Goal: Information Seeking & Learning: Learn about a topic

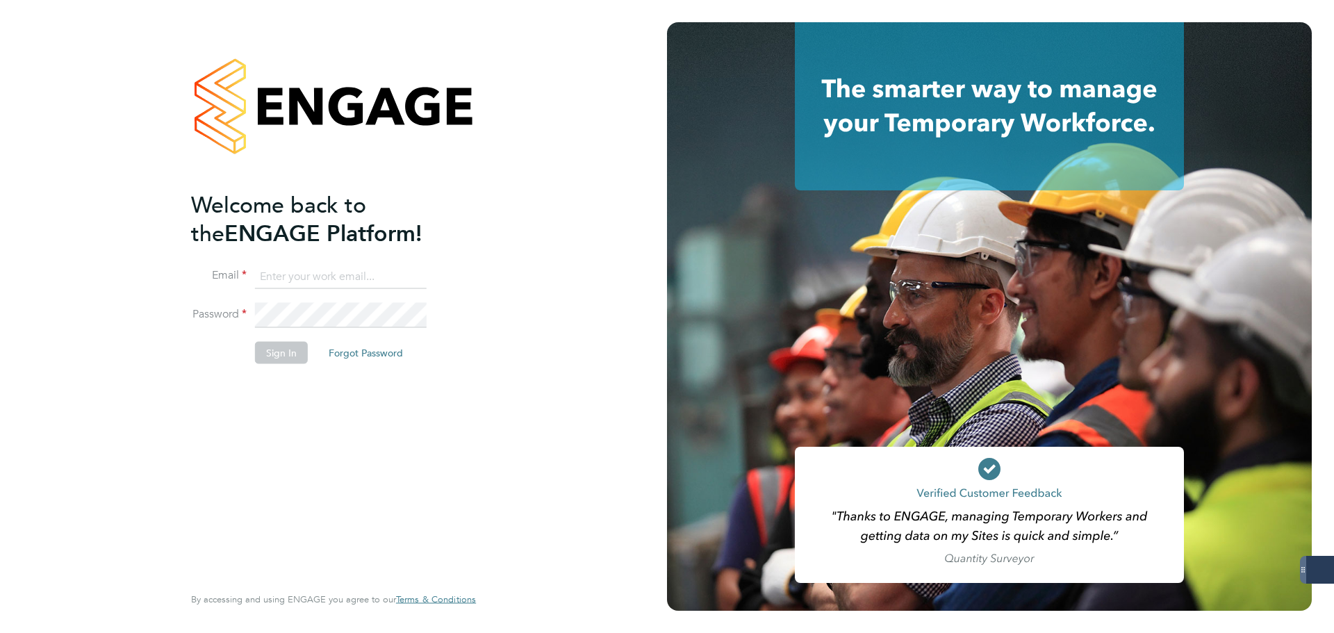
type input "taylor.davies@dovetailslate.co.uk"
click at [284, 354] on button "Sign In" at bounding box center [281, 352] width 53 height 22
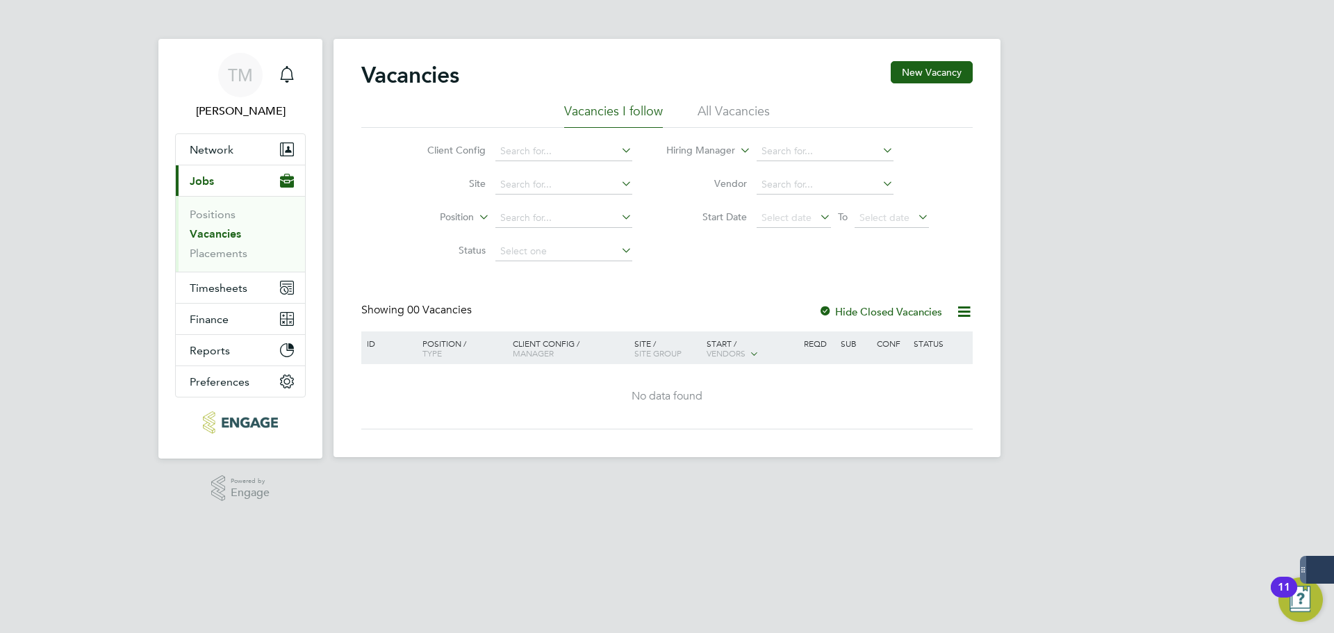
click at [234, 234] on link "Vacancies" at bounding box center [215, 233] width 51 height 13
click at [721, 108] on li "All Vacancies" at bounding box center [734, 115] width 72 height 25
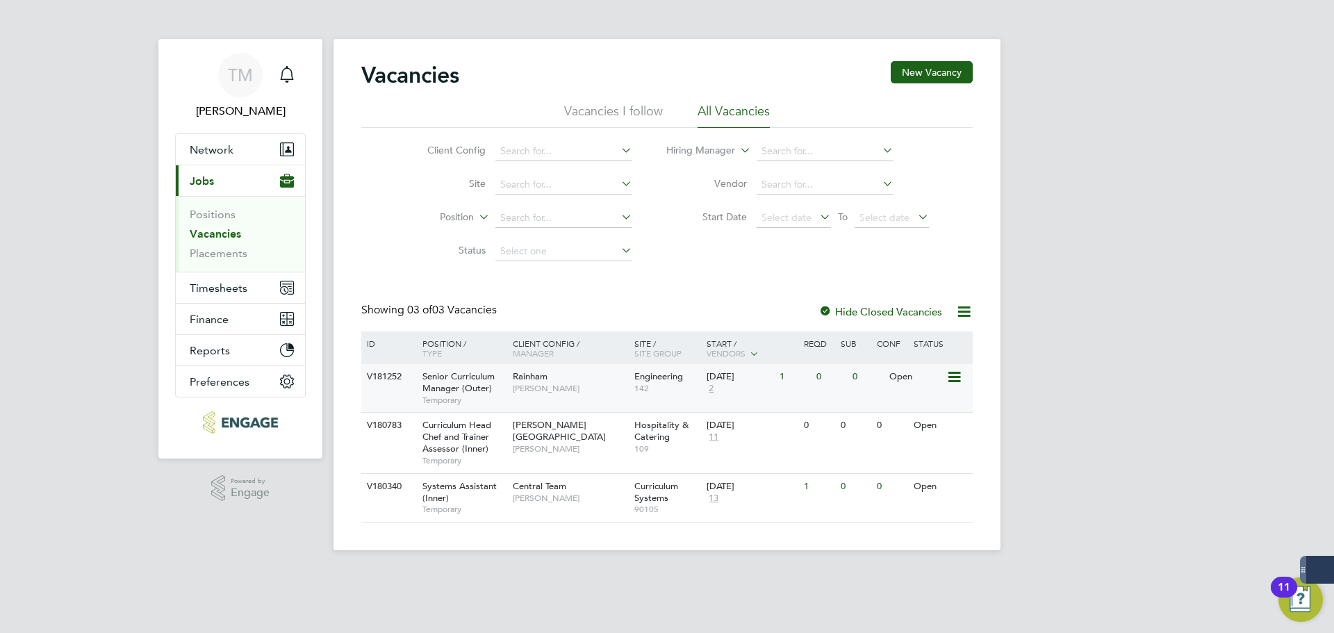
click at [394, 370] on div "V181252" at bounding box center [388, 377] width 49 height 26
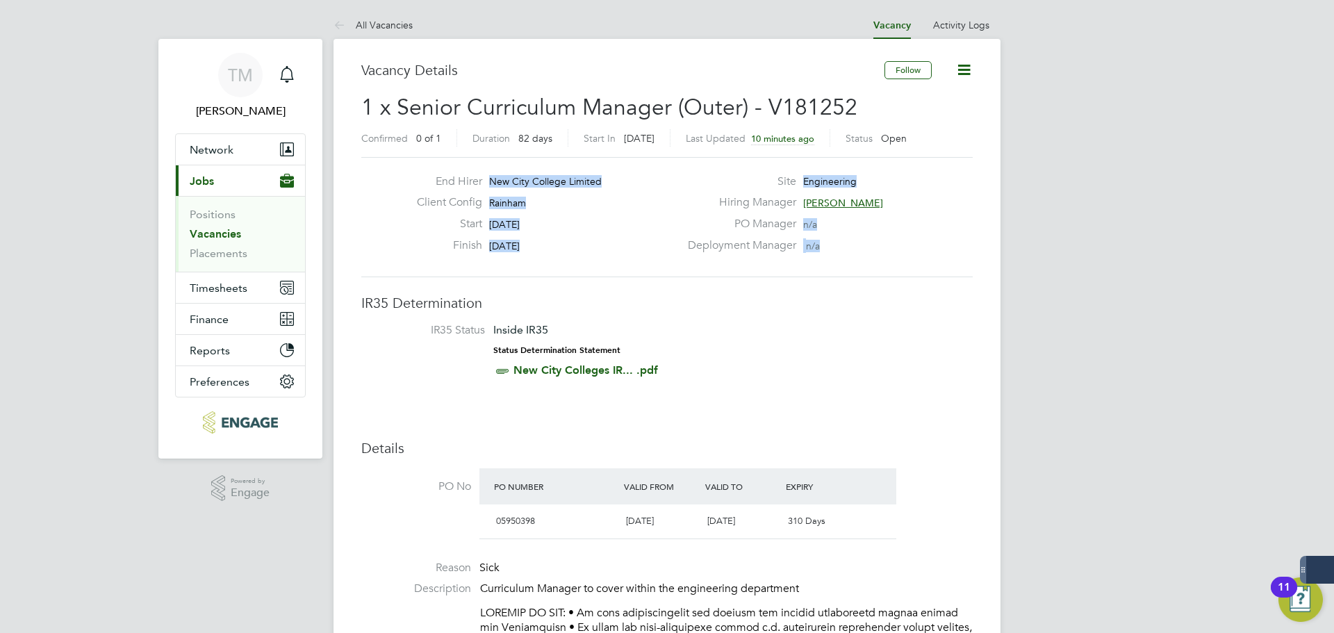
drag, startPoint x: 823, startPoint y: 252, endPoint x: 434, endPoint y: 178, distance: 395.5
click at [434, 178] on div "End Hirer New City College Limited Client Config [GEOGRAPHIC_DATA] Start [DATE]…" at bounding box center [667, 216] width 623 height 85
